Goal: Find specific page/section: Find specific page/section

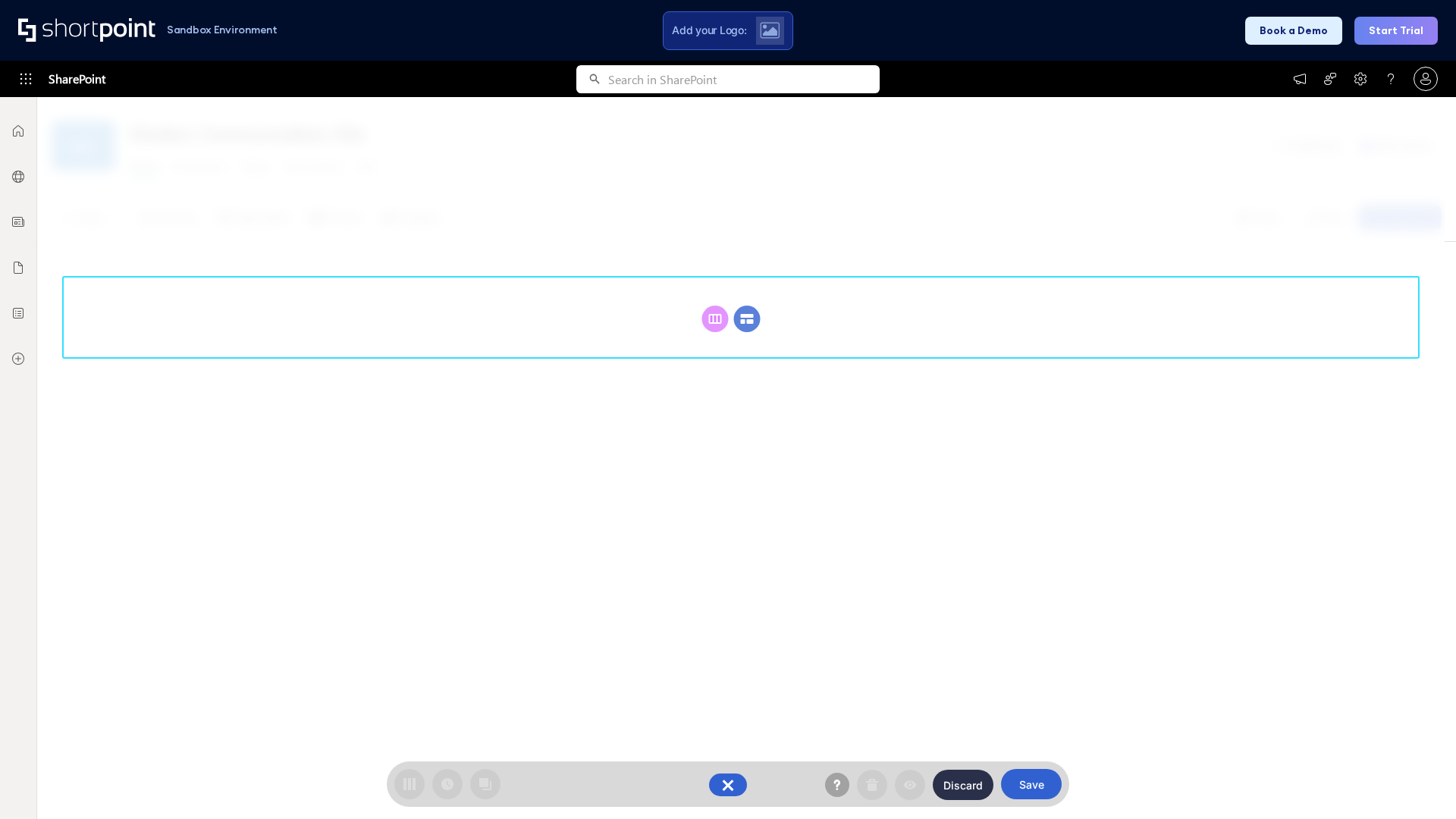
scroll to position [208, 0]
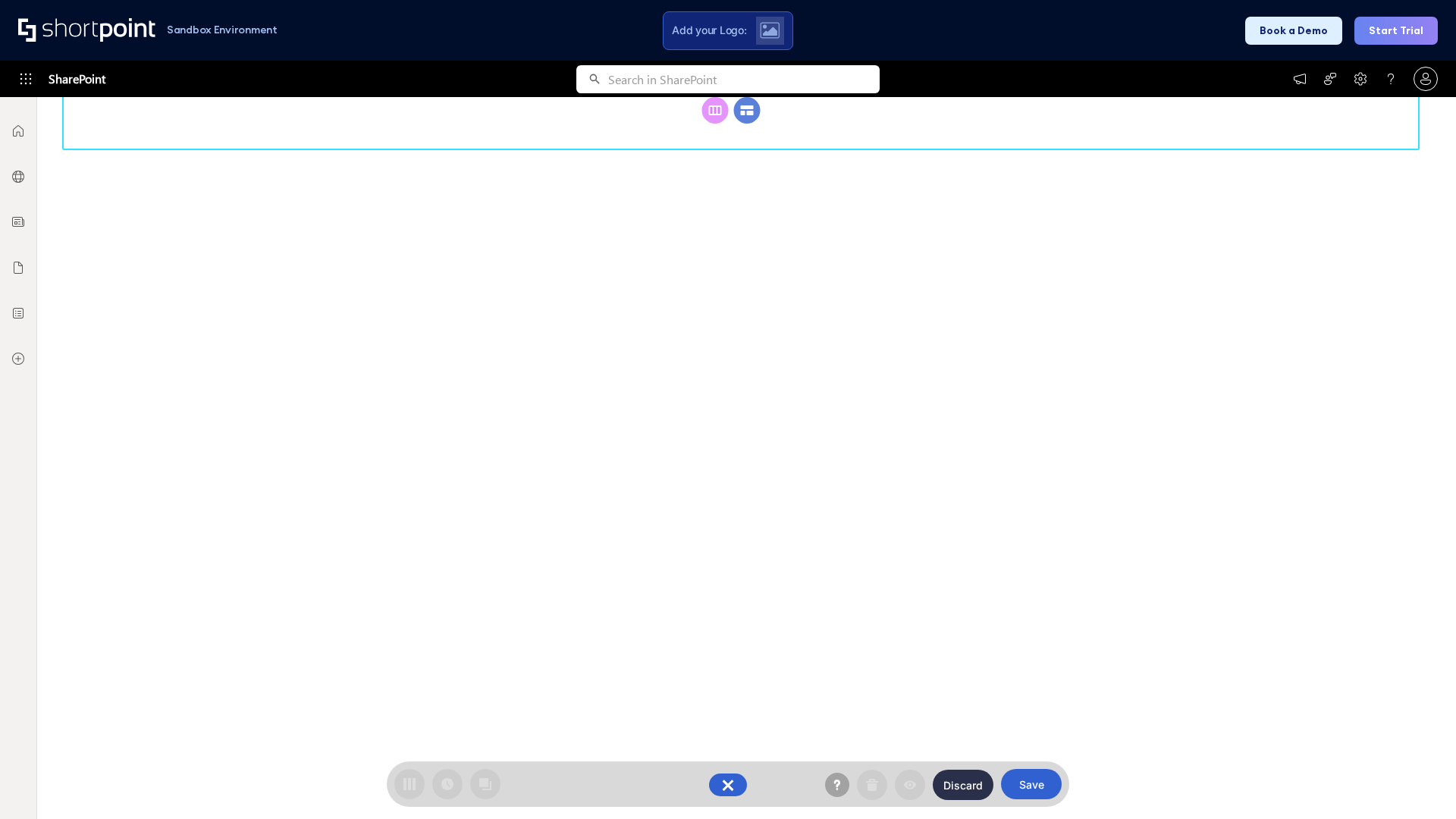
click at [747, 123] on circle at bounding box center [747, 110] width 27 height 27
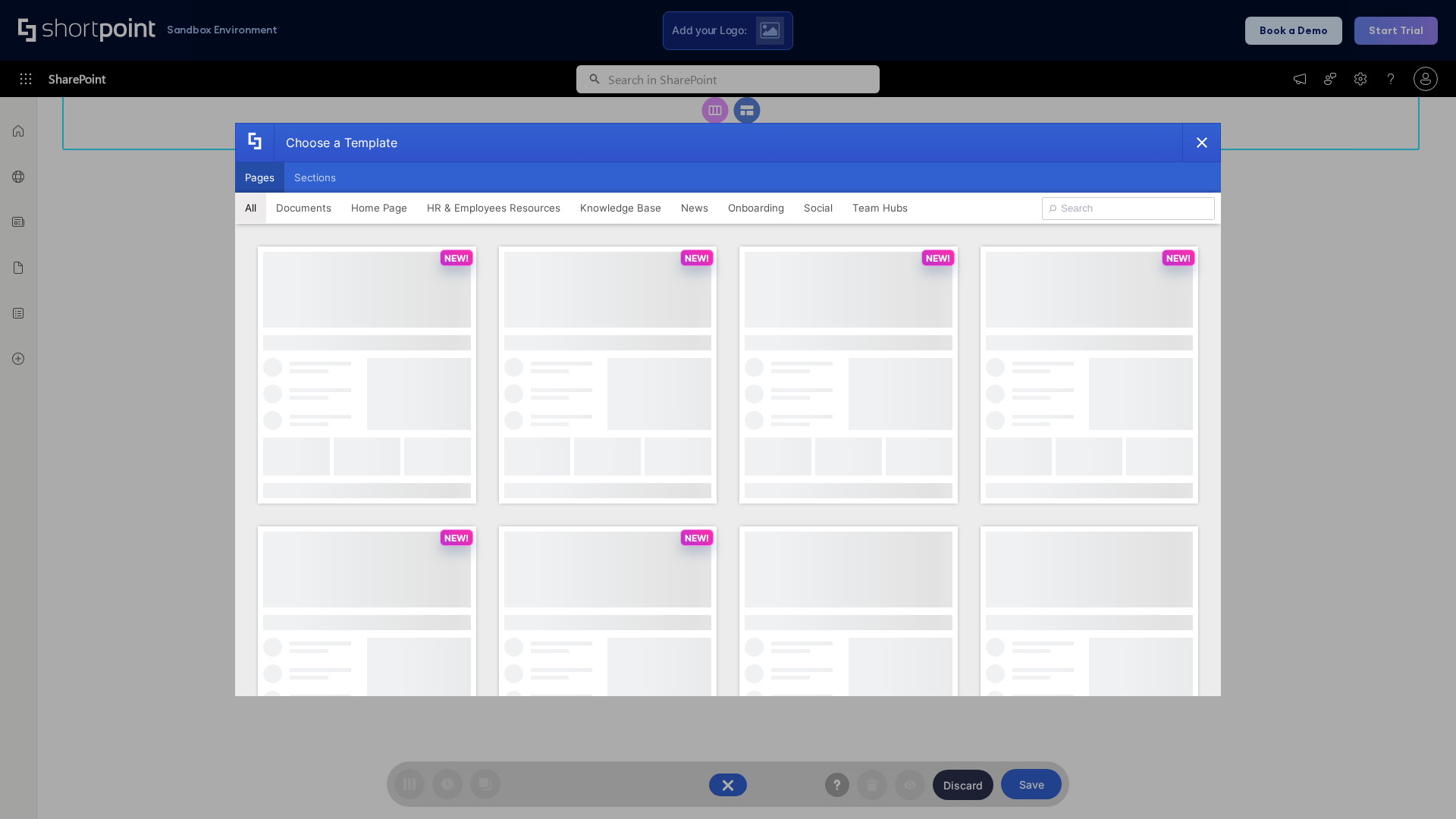
scroll to position [0, 0]
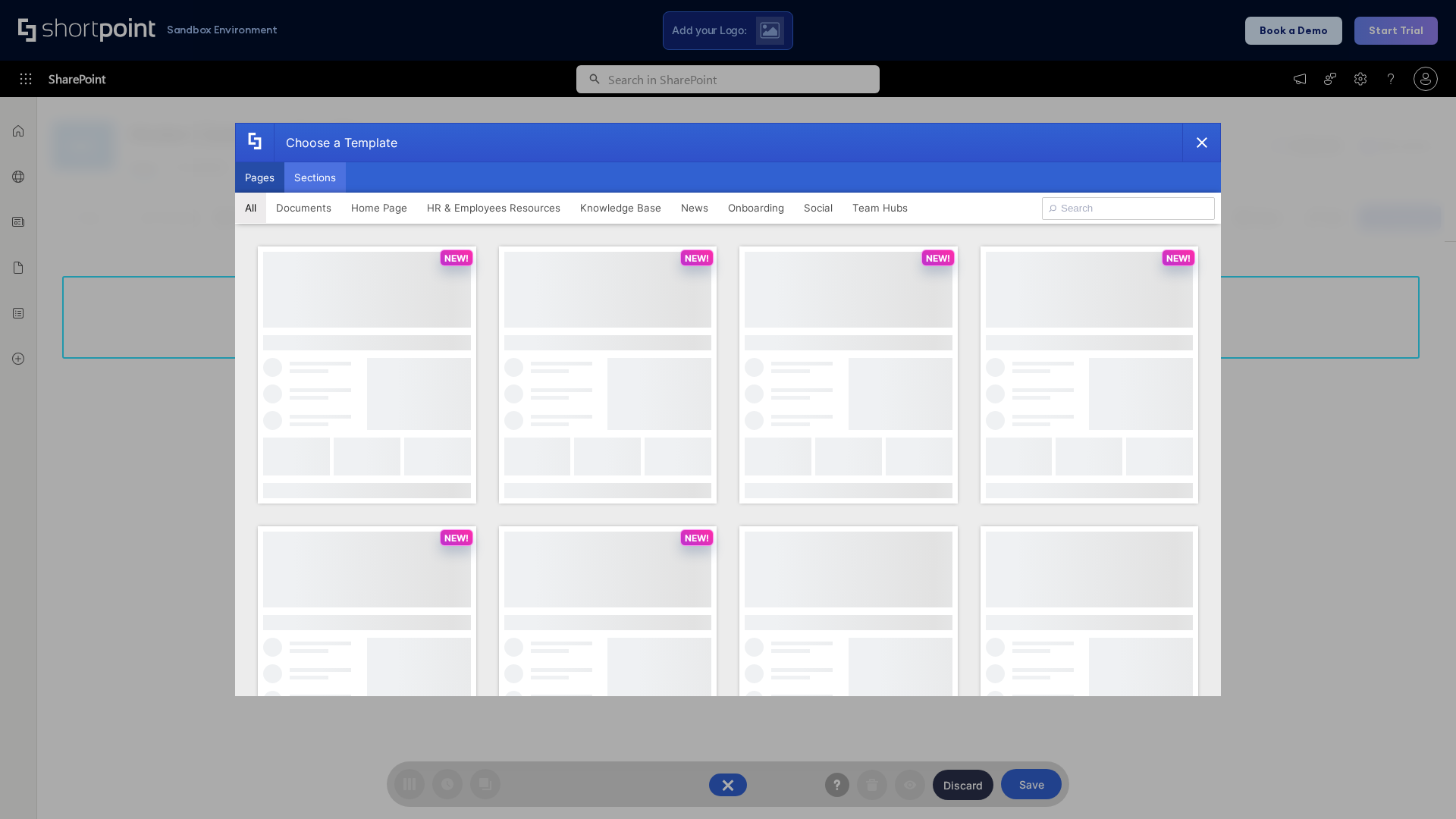
click at [315, 178] on button "Sections" at bounding box center [316, 177] width 62 height 30
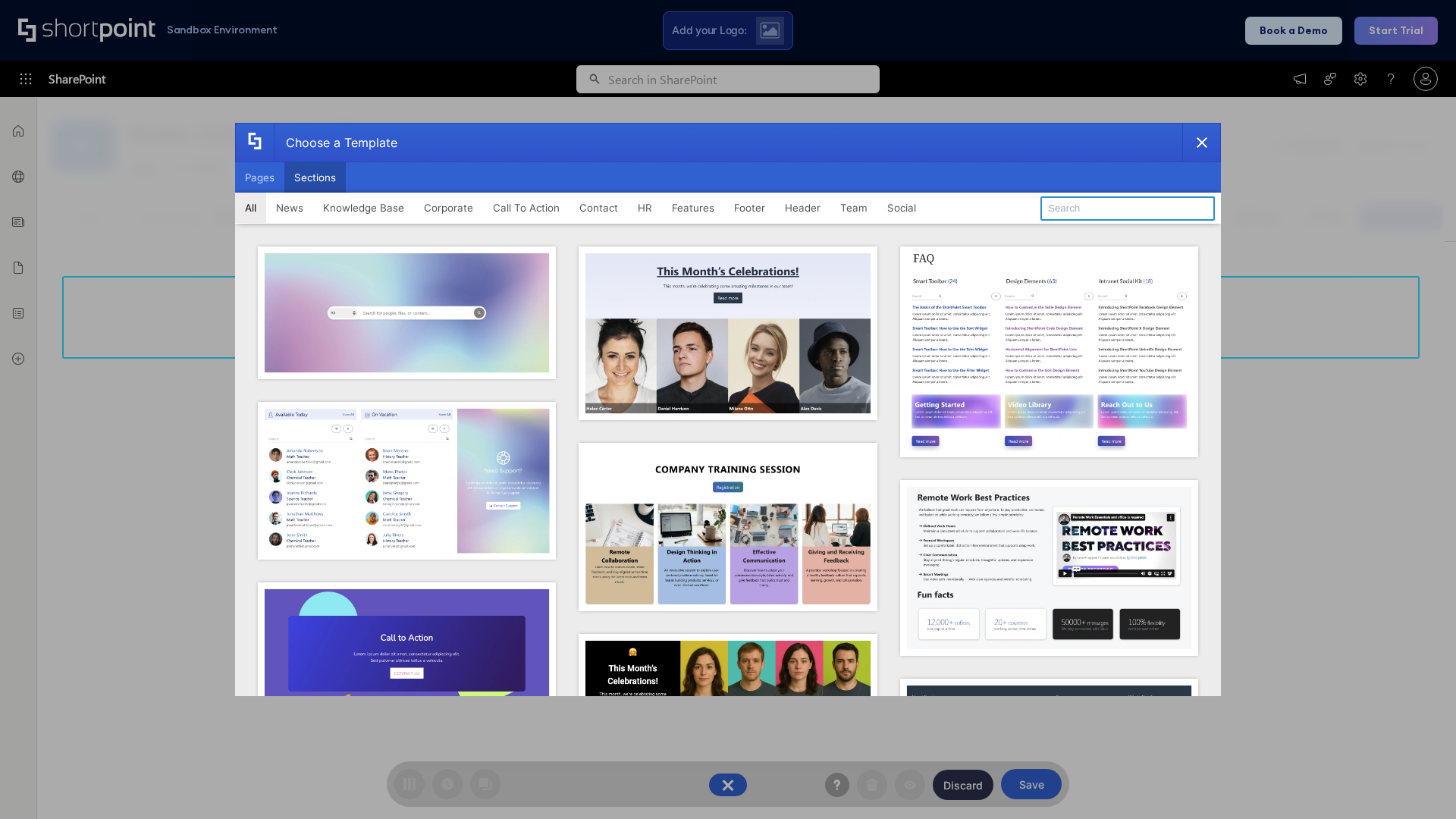
type input "FAQ 5"
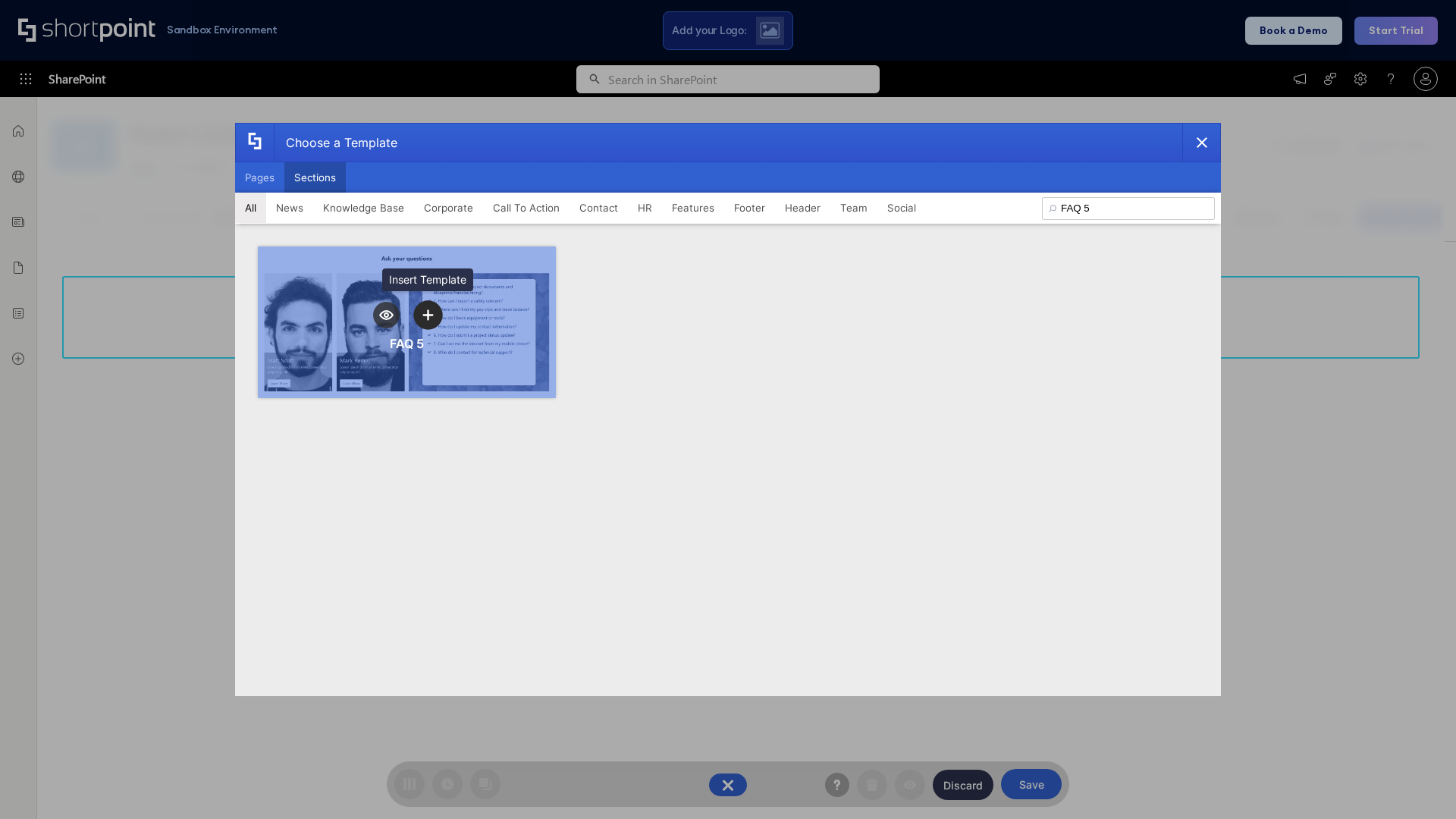
click at [427, 315] on icon "template selector" at bounding box center [427, 314] width 11 height 11
